Goal: Task Accomplishment & Management: Manage account settings

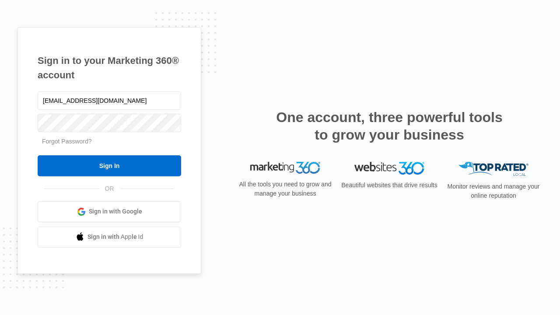
type input "[EMAIL_ADDRESS][DOMAIN_NAME]"
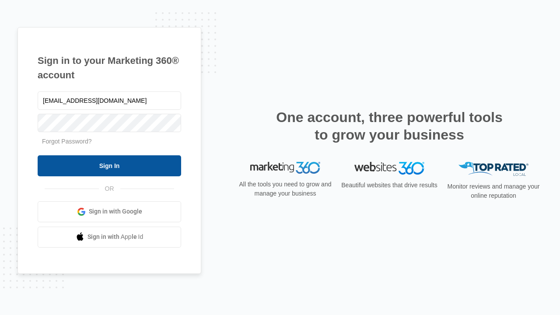
click at [109, 165] on input "Sign In" at bounding box center [109, 165] width 143 height 21
